Goal: Transaction & Acquisition: Book appointment/travel/reservation

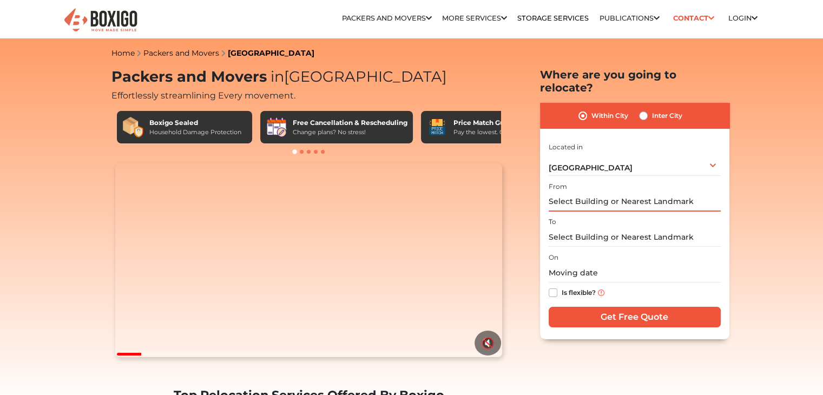
click at [605, 193] on input "text" at bounding box center [635, 202] width 172 height 19
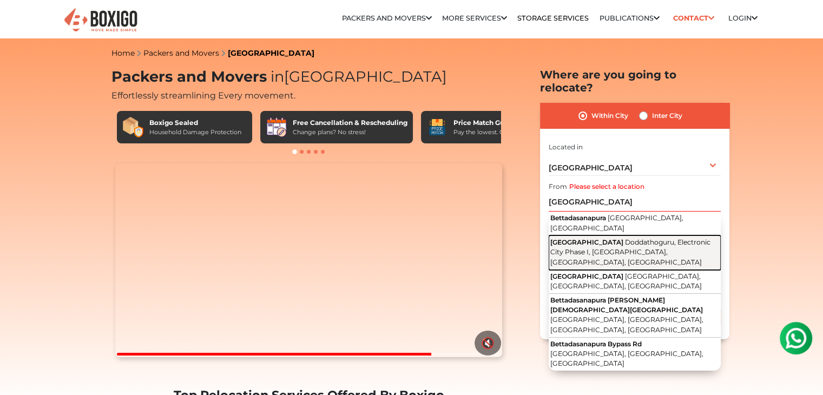
click at [628, 238] on span "Doddathoguru, Electronic City Phase I, Electronic City, Bengaluru, Karnataka" at bounding box center [630, 252] width 160 height 28
type input "Bettadasanapura Main Road, Doddathoguru, Electronic City Phase I, Electronic Ci…"
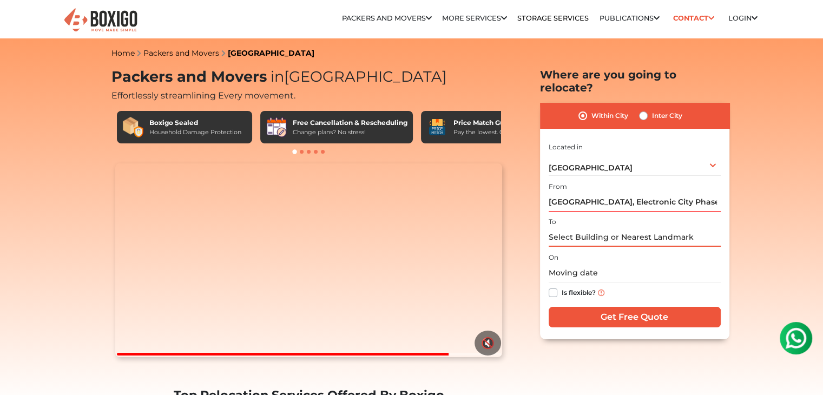
click at [577, 228] on input "text" at bounding box center [635, 237] width 172 height 19
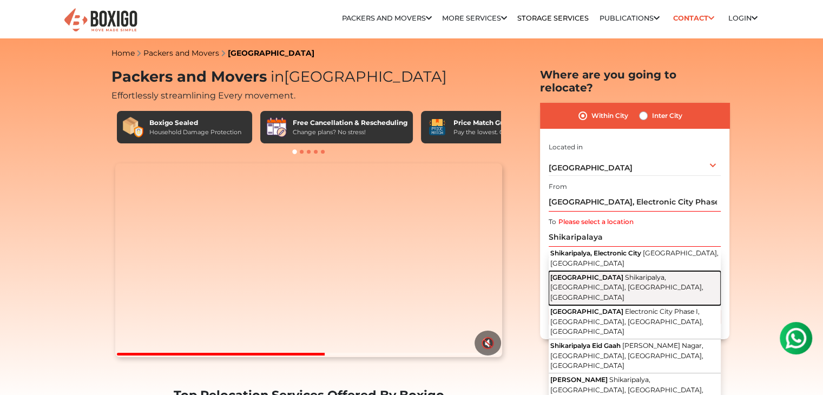
click at [611, 273] on span "Shikaripalya, Electronic City, Bengaluru, Karnataka" at bounding box center [626, 287] width 153 height 28
type input "Shikaripalya Main Road, Shikaripalya, Electronic City, Bengaluru, Karnataka"
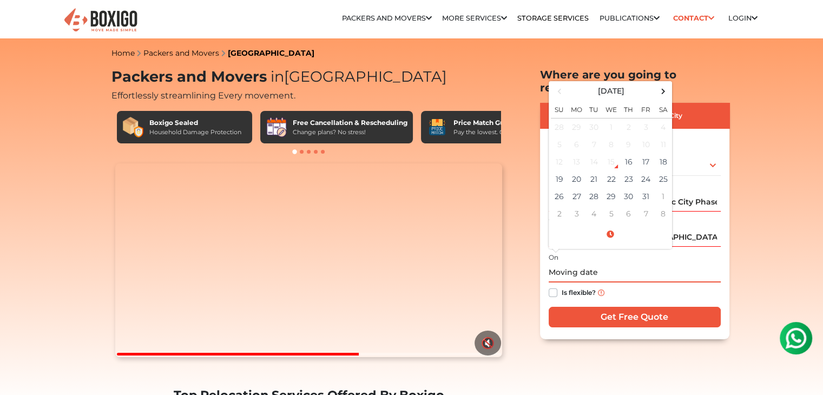
click at [618, 263] on input "text" at bounding box center [635, 272] width 172 height 19
click at [564, 170] on td "19" at bounding box center [559, 178] width 17 height 17
type input "10/19/2025 12:00 AM"
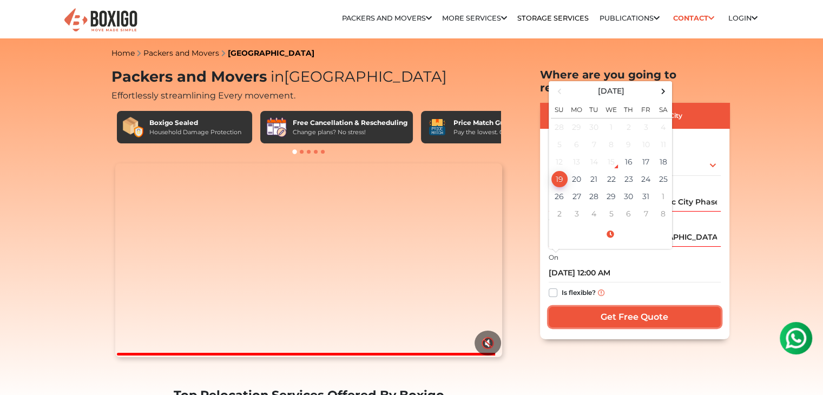
click at [626, 307] on input "Get Free Quote" at bounding box center [635, 317] width 172 height 21
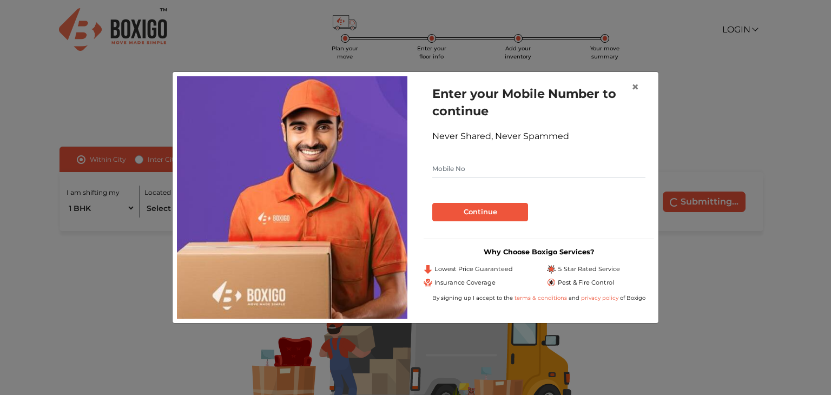
click at [457, 171] on input "text" at bounding box center [538, 168] width 213 height 17
type input "8"
type input "8093364080"
click at [479, 204] on button "Continue" at bounding box center [480, 212] width 96 height 18
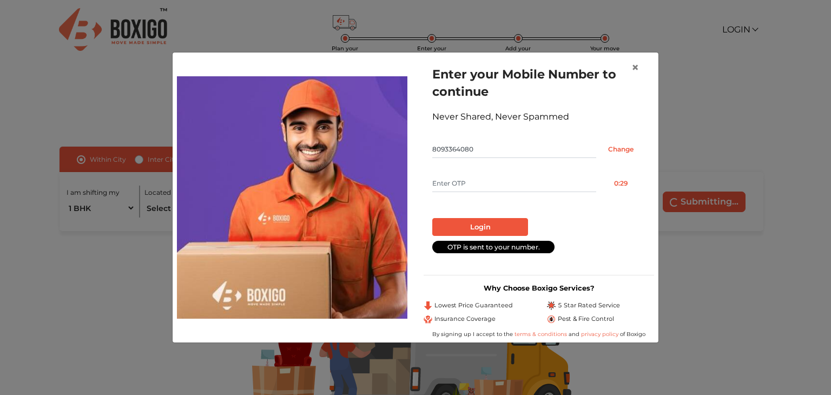
click at [468, 185] on input "text" at bounding box center [514, 183] width 164 height 17
type input "7960"
click at [468, 223] on button "Login" at bounding box center [480, 227] width 96 height 18
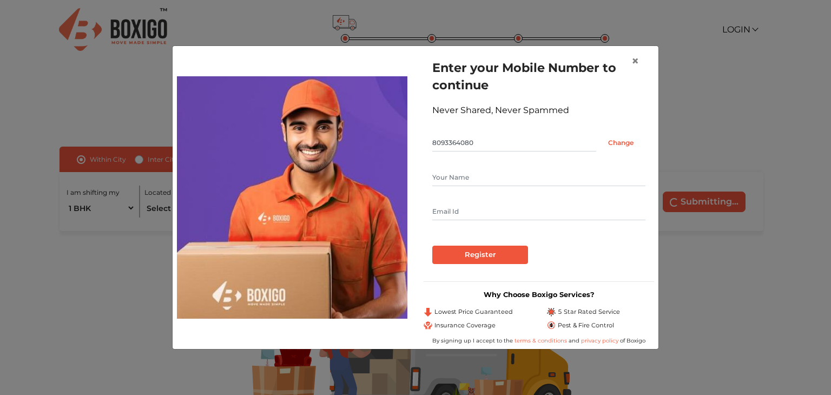
click at [454, 177] on input "text" at bounding box center [538, 177] width 213 height 17
type input "Niranjan bisoi"
click at [474, 256] on input "Register" at bounding box center [480, 255] width 96 height 18
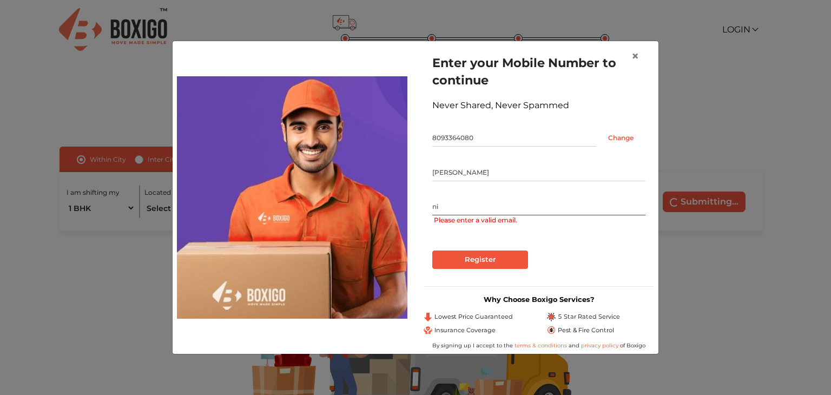
type input "n"
type input "H"
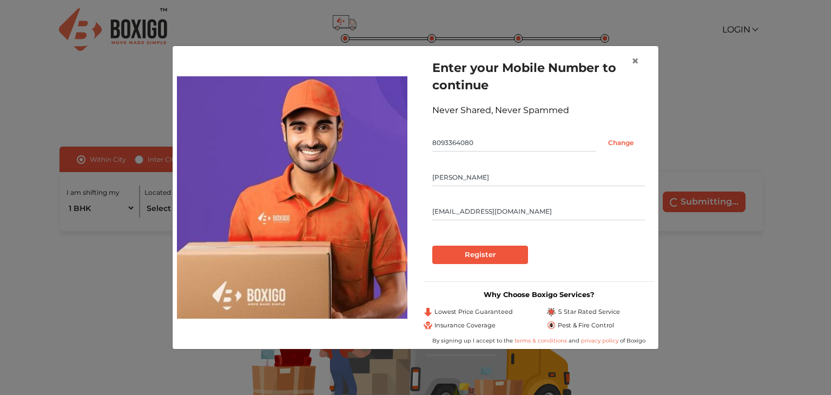
type input "homenestgoods140725@gmail.com"
click at [470, 254] on input "Register" at bounding box center [480, 255] width 96 height 18
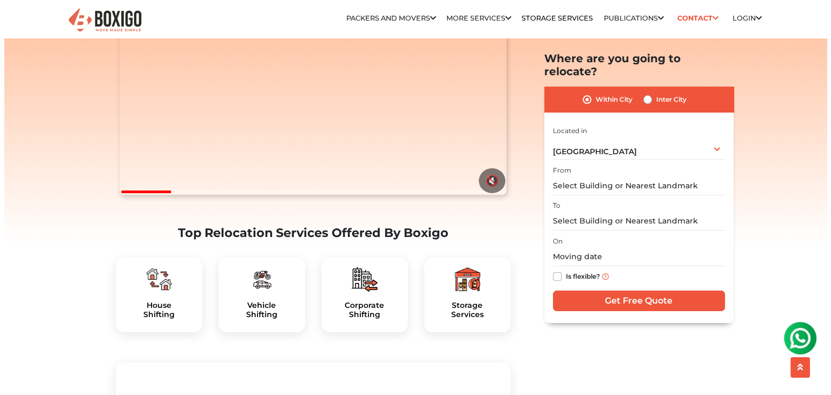
scroll to position [270, 0]
